Goal: Task Accomplishment & Management: Manage account settings

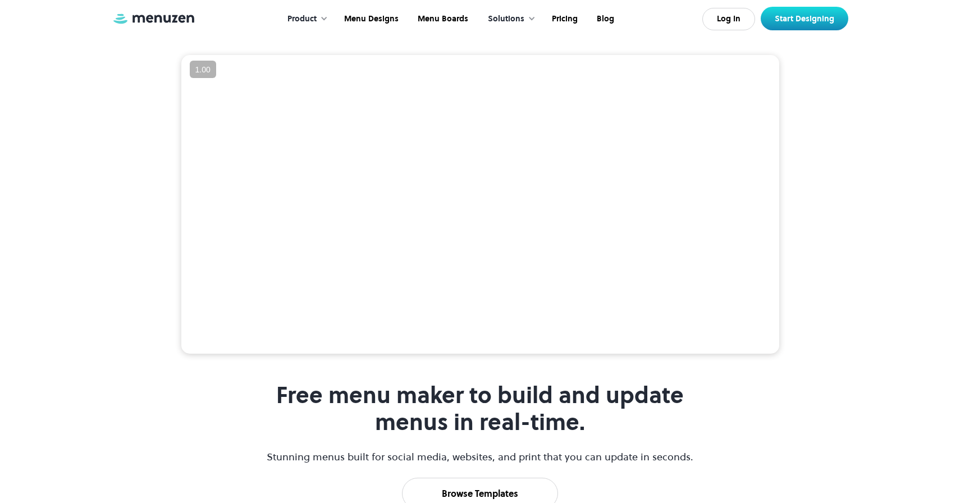
scroll to position [235, 0]
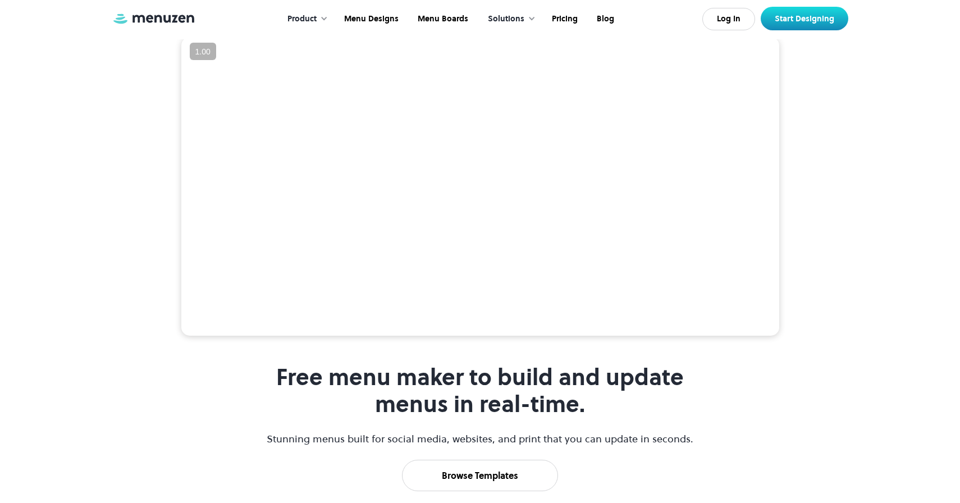
click at [538, 280] on video at bounding box center [480, 186] width 598 height 299
click at [730, 15] on link "Log In" at bounding box center [728, 19] width 53 height 22
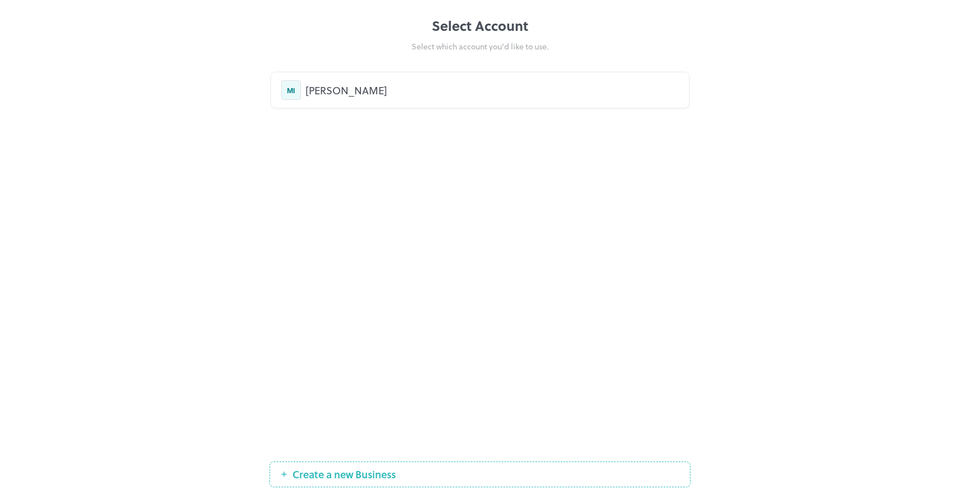
click at [325, 93] on div "[PERSON_NAME]" at bounding box center [491, 90] width 373 height 15
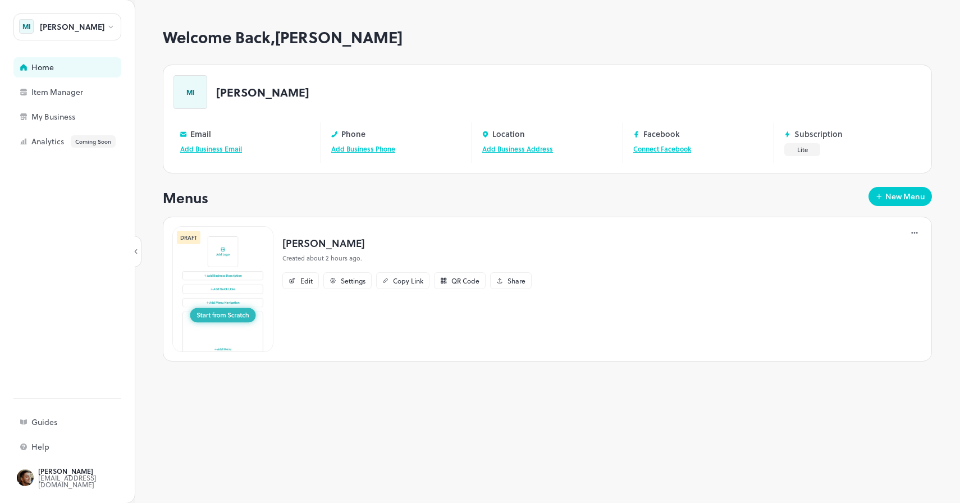
click at [222, 319] on img at bounding box center [222, 289] width 101 height 126
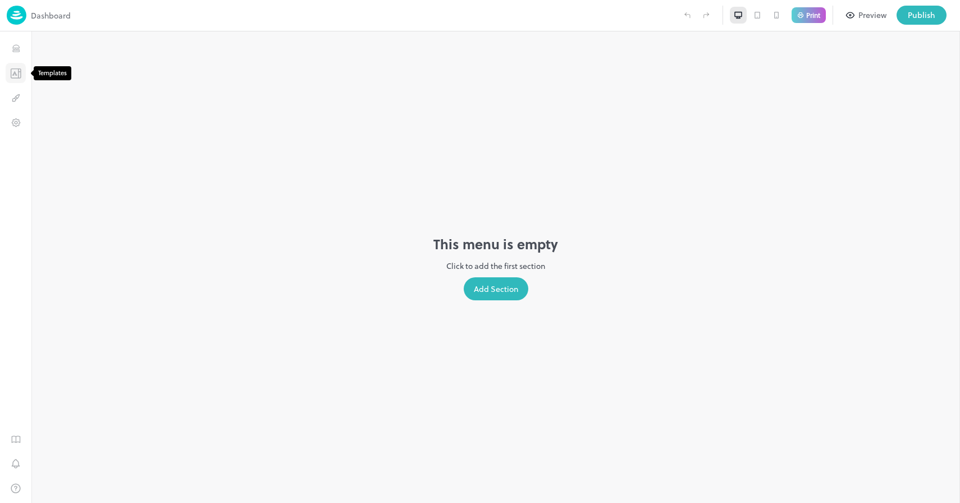
click at [12, 74] on icon "Templates" at bounding box center [15, 73] width 11 height 11
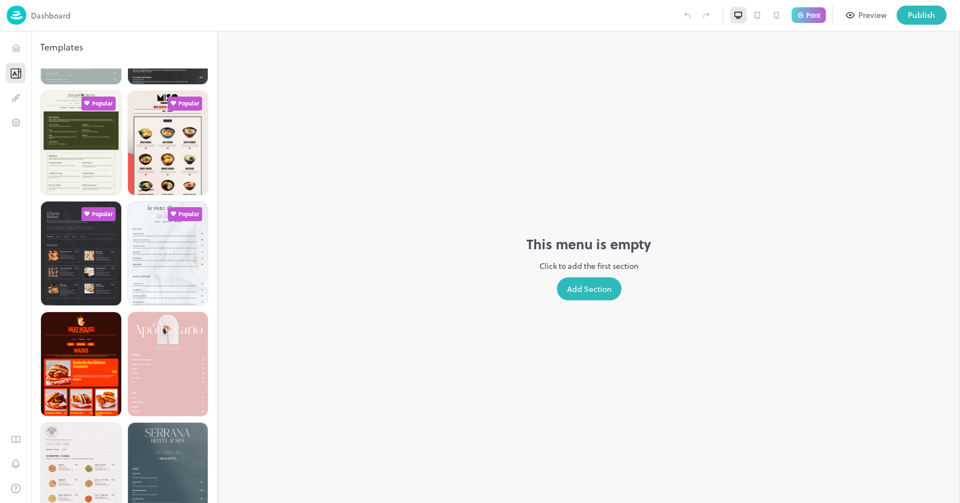
scroll to position [326, 0]
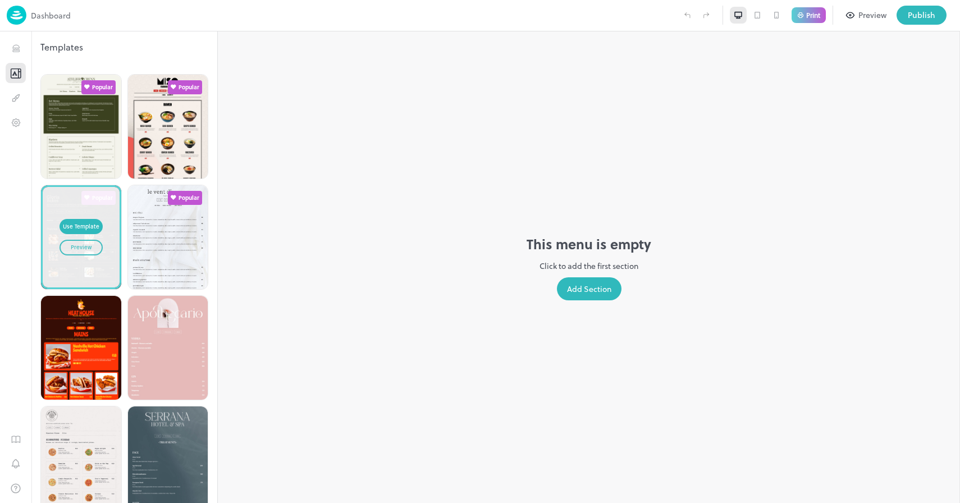
click at [80, 243] on div "Preview" at bounding box center [81, 247] width 21 height 9
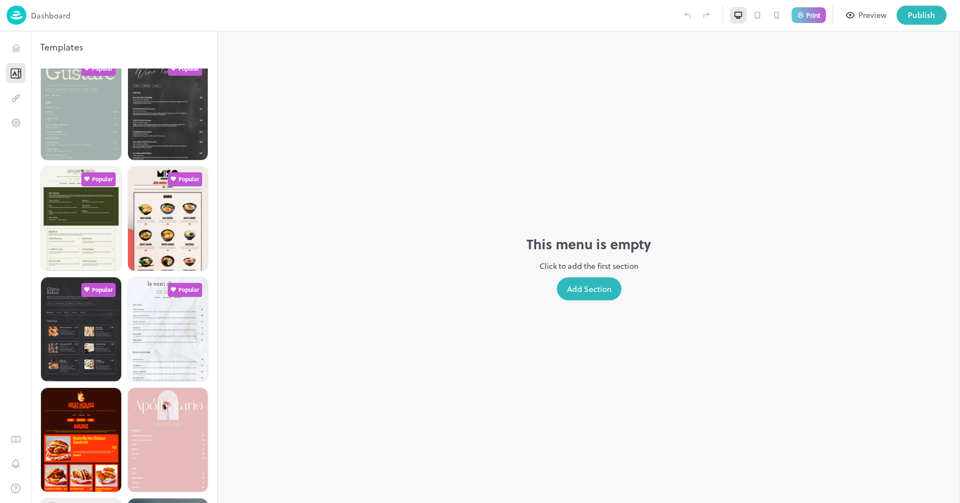
scroll to position [0, 0]
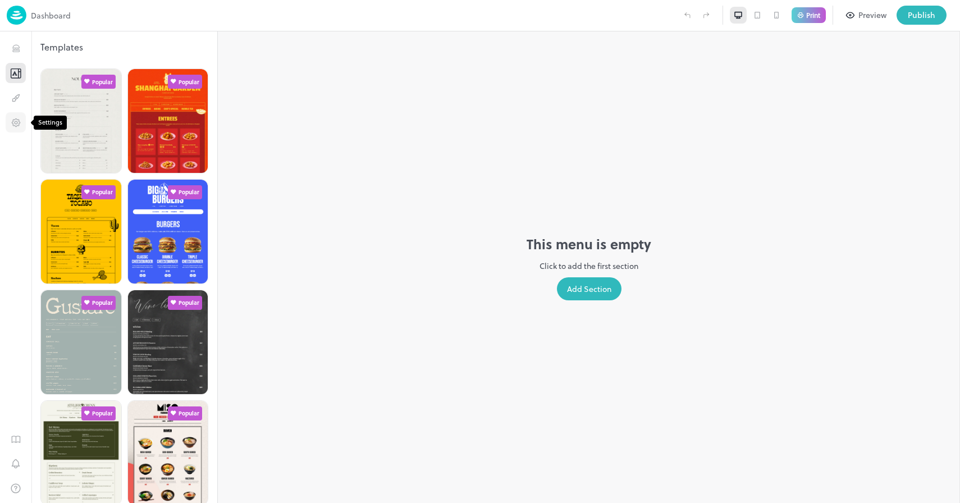
click at [15, 124] on icon "Settings" at bounding box center [16, 122] width 3 height 3
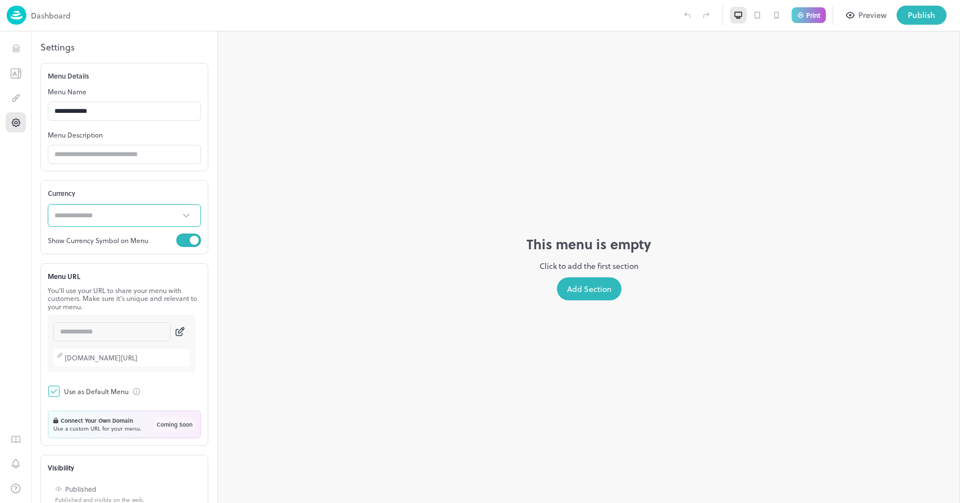
click at [184, 218] on icon "Open" at bounding box center [186, 215] width 12 height 11
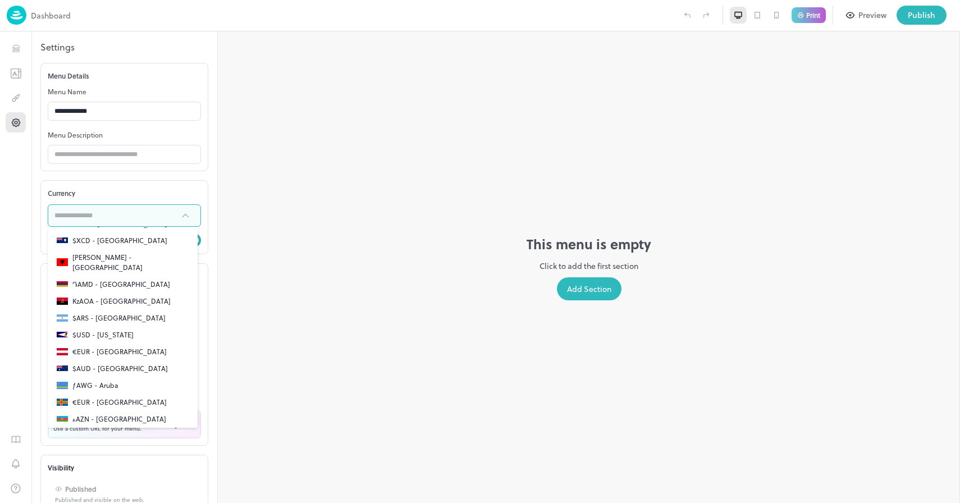
scroll to position [68, 0]
click at [183, 216] on icon "Close" at bounding box center [186, 215] width 6 height 3
